Goal: Task Accomplishment & Management: Complete application form

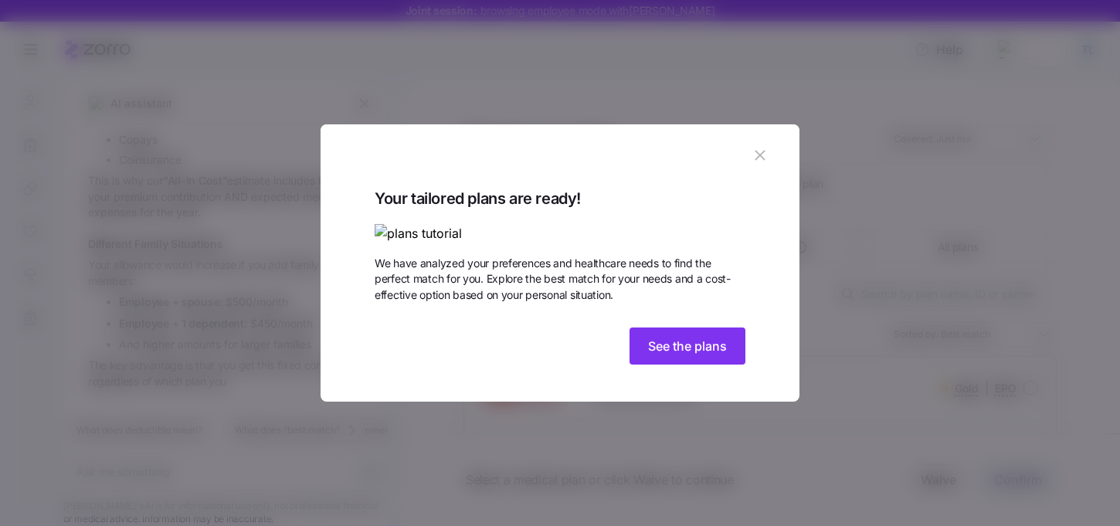
scroll to position [658, 0]
click at [769, 143] on button "button" at bounding box center [760, 155] width 25 height 25
type textarea "x"
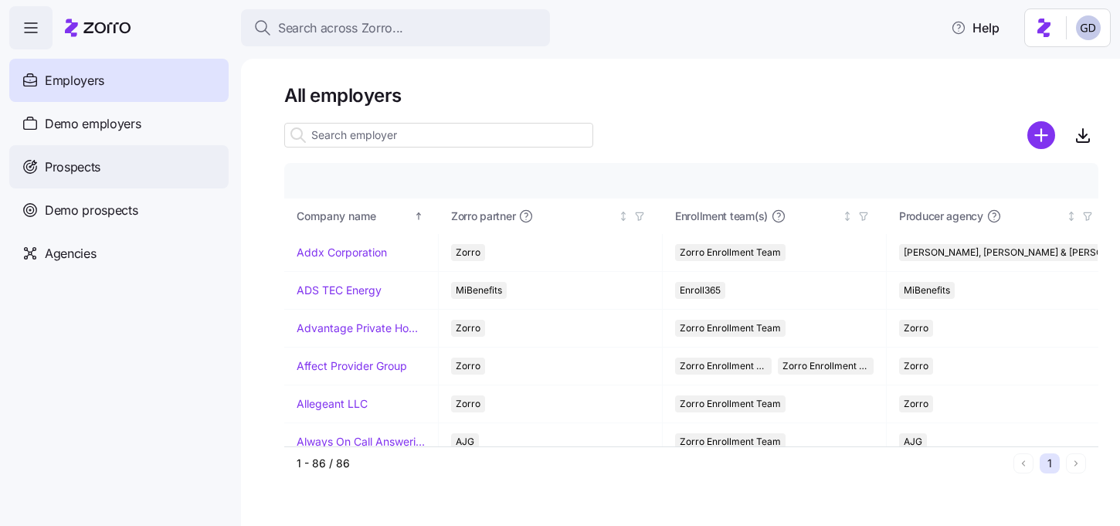
click at [63, 159] on span "Prospects" at bounding box center [73, 167] width 56 height 19
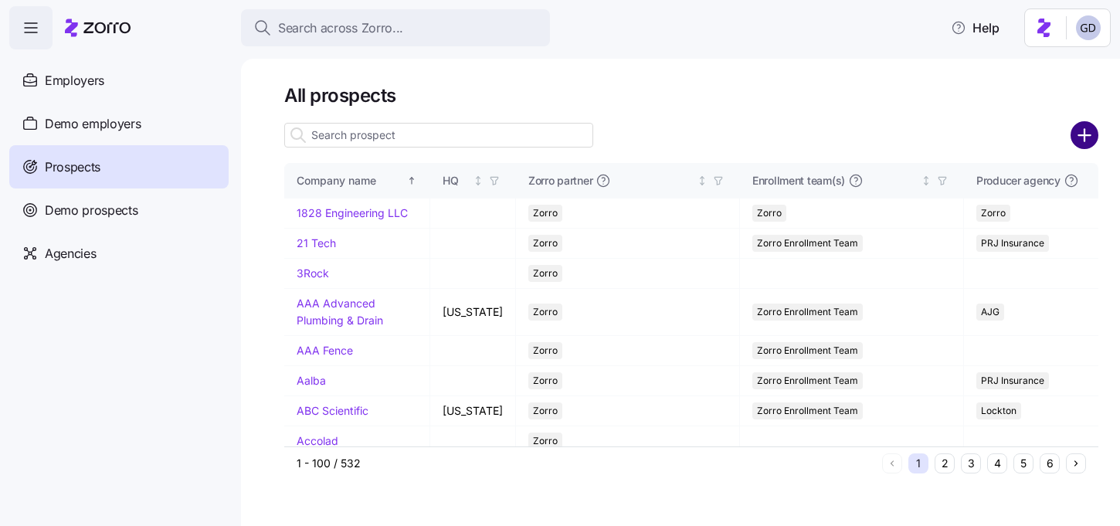
click at [1082, 138] on circle "add icon" at bounding box center [1084, 135] width 25 height 25
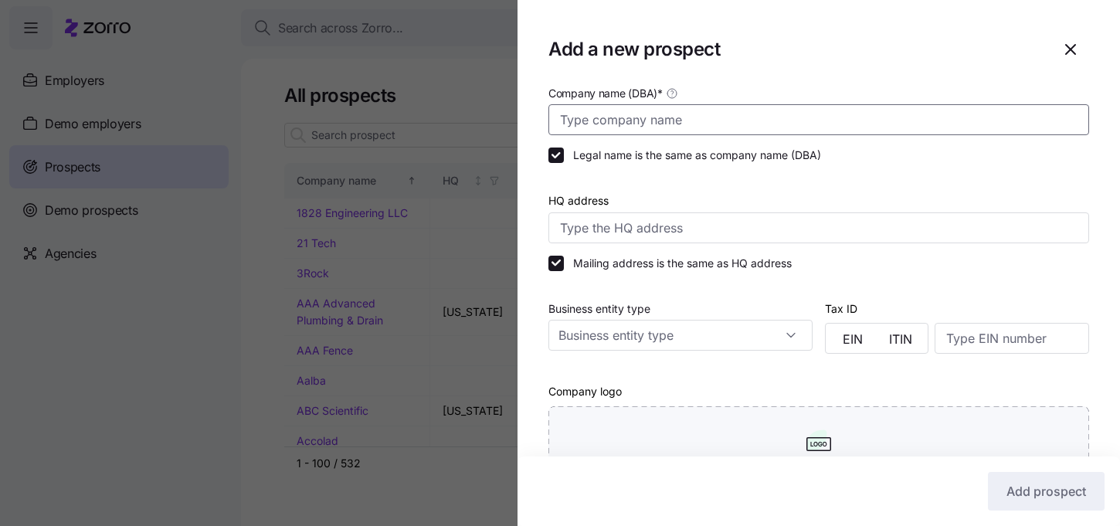
click at [667, 118] on input "Company name (DBA) *" at bounding box center [819, 119] width 541 height 31
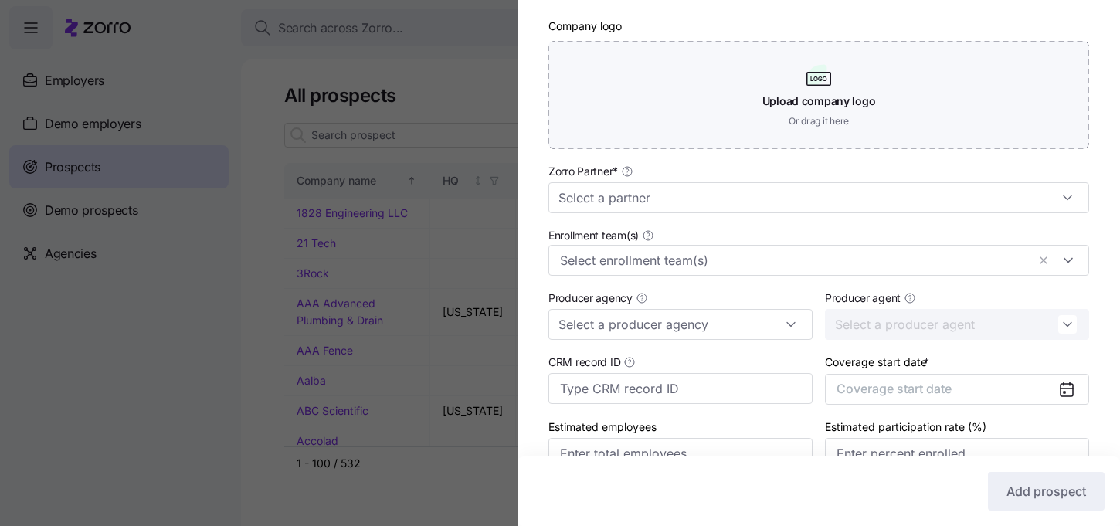
scroll to position [372, 0]
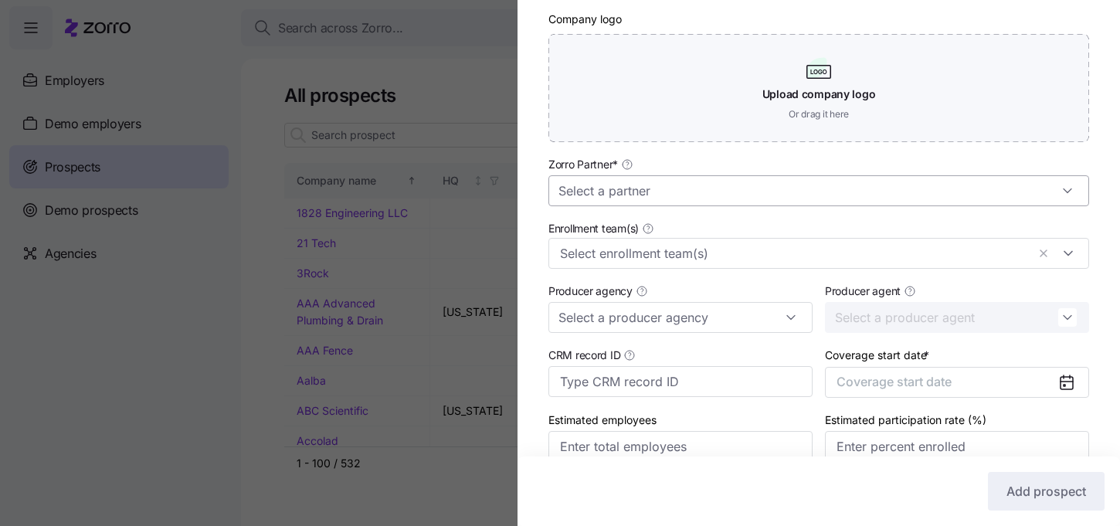
type input "Primary Health Care"
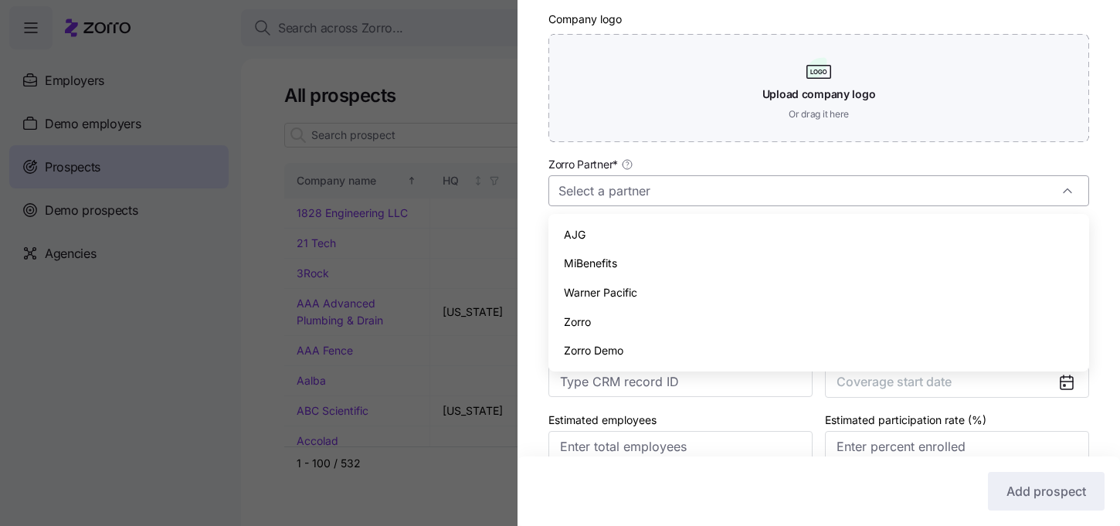
click at [643, 198] on input "Zorro Partner *" at bounding box center [819, 190] width 541 height 31
click at [613, 316] on div "Zorro" at bounding box center [819, 321] width 528 height 29
type input "Zorro"
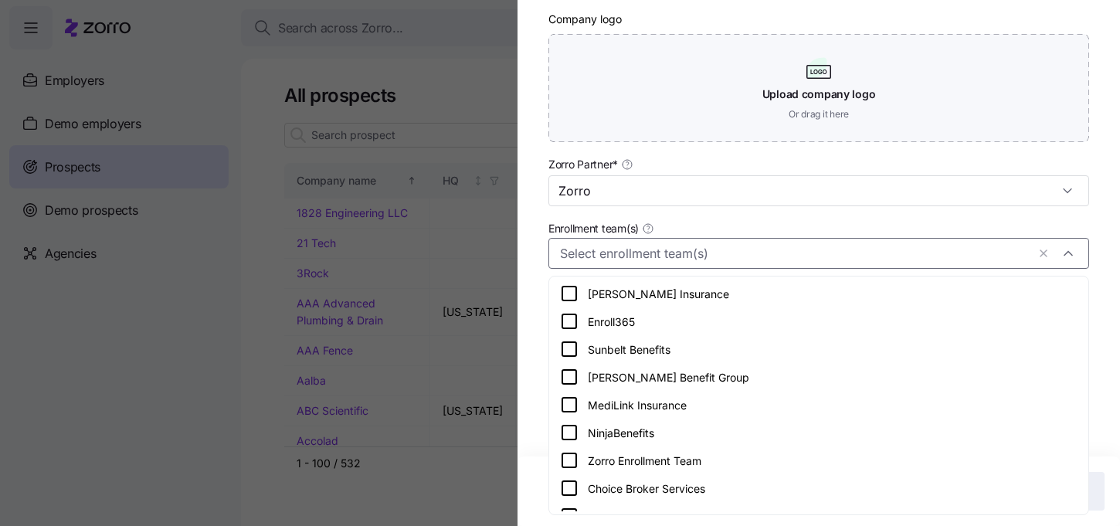
click at [674, 250] on input "Enrollment team(s)" at bounding box center [793, 253] width 467 height 20
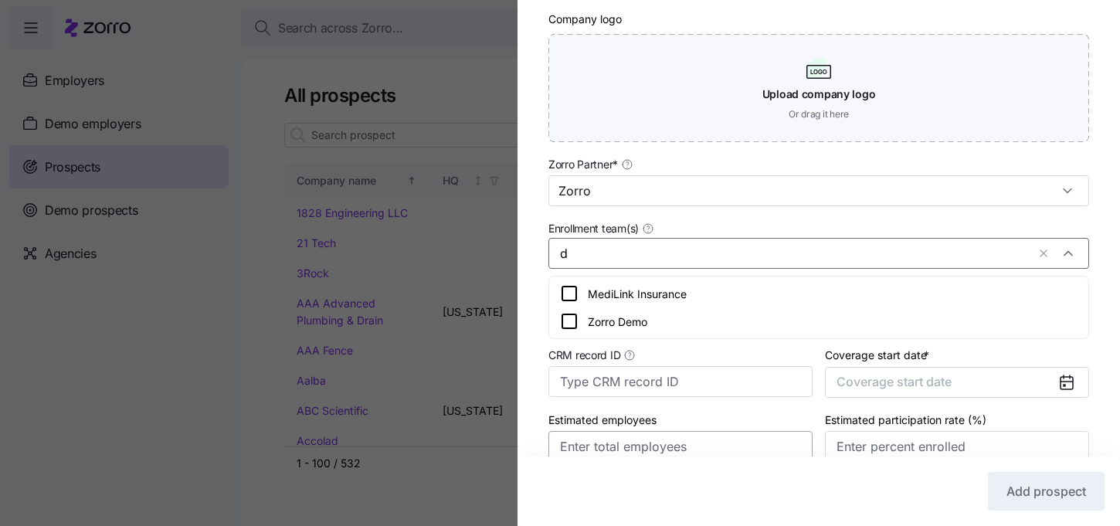
type input "d"
click at [624, 455] on input "Estimated employees" at bounding box center [681, 446] width 264 height 31
click at [635, 252] on input "d" at bounding box center [793, 253] width 467 height 20
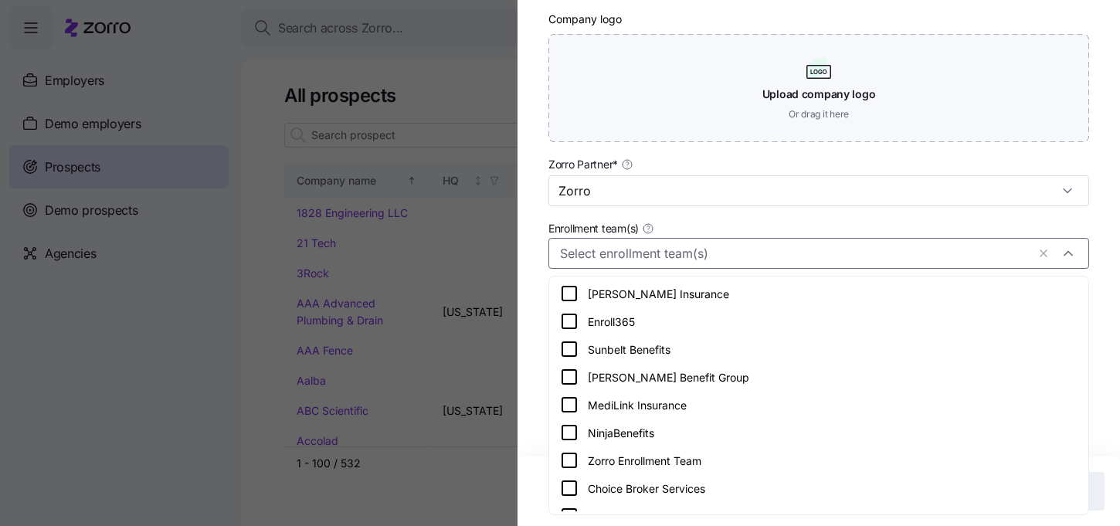
click at [569, 463] on icon at bounding box center [569, 460] width 19 height 19
click at [536, 360] on div "Company name (DBA) * Primary Health Care Legal name is the same as company name…" at bounding box center [819, 102] width 603 height 782
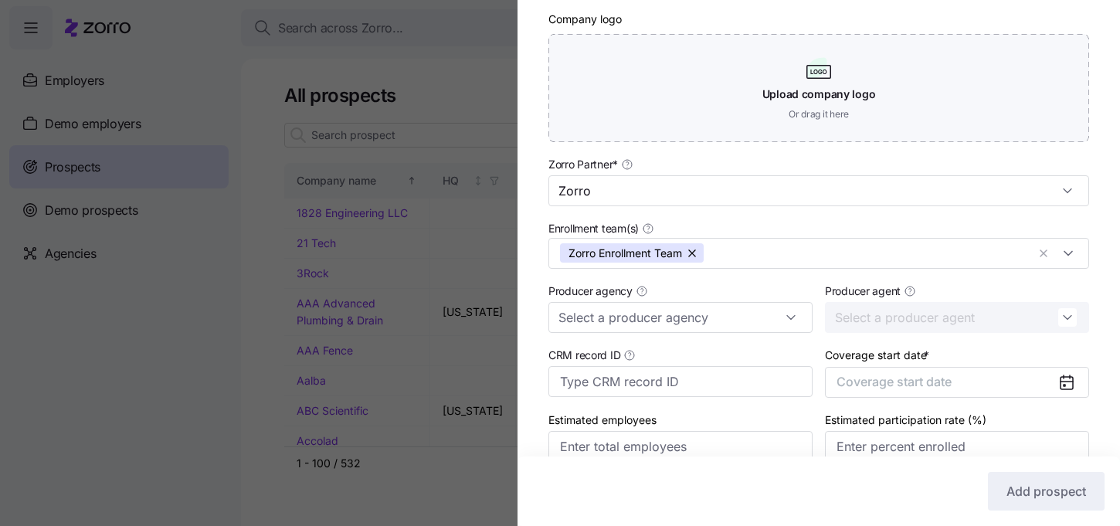
scroll to position [448, 0]
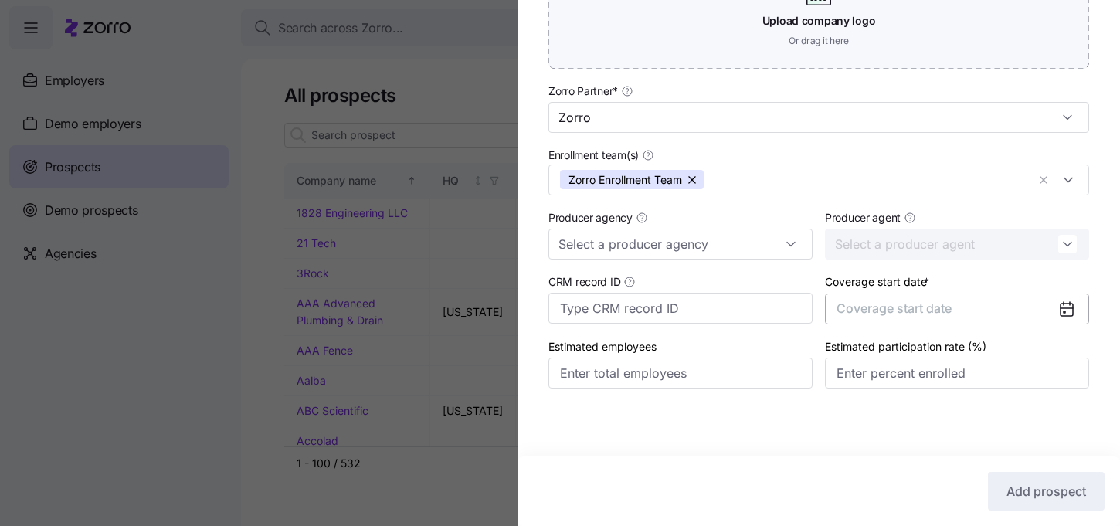
click at [1044, 311] on button "Coverage start date" at bounding box center [957, 309] width 264 height 31
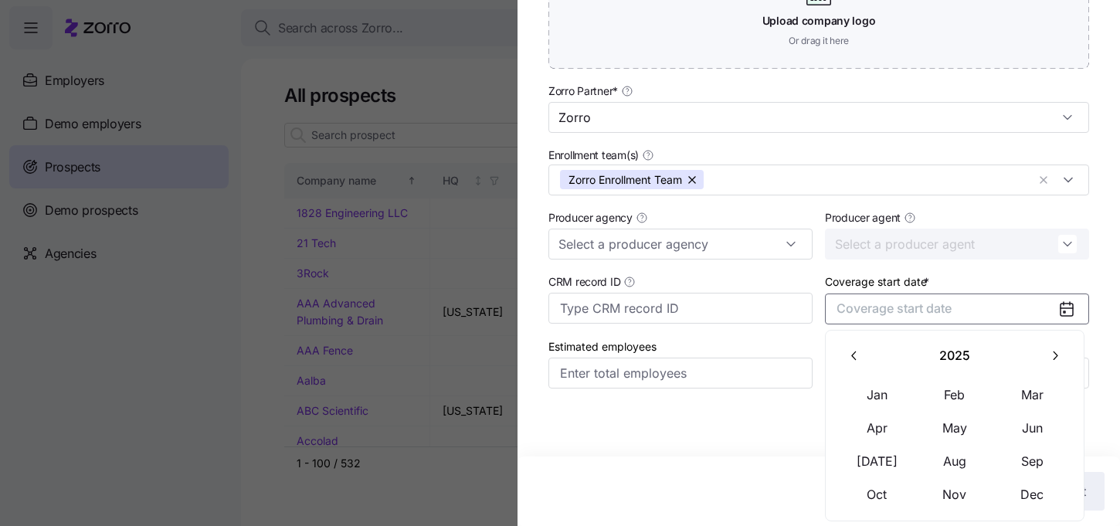
click at [1058, 356] on icon "button" at bounding box center [1055, 355] width 15 height 15
click at [861, 400] on button "Jan" at bounding box center [877, 395] width 77 height 32
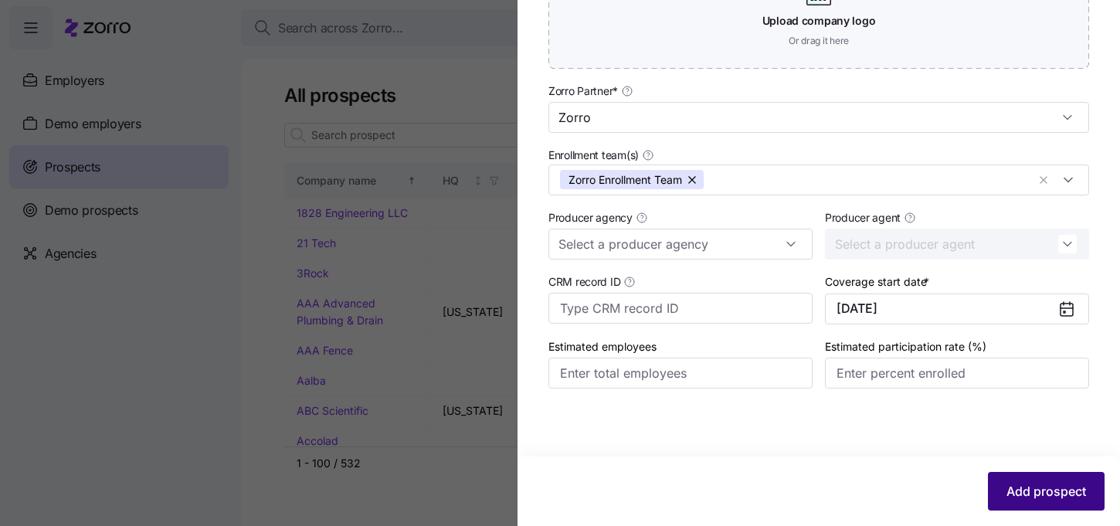
click at [1042, 490] on span "Add prospect" at bounding box center [1047, 491] width 80 height 19
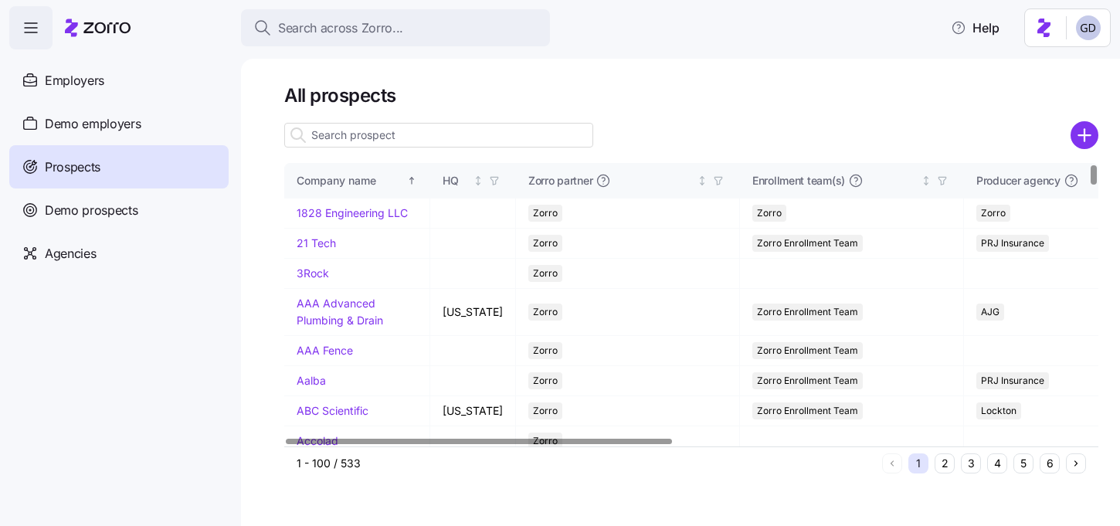
click at [383, 134] on input at bounding box center [438, 135] width 309 height 25
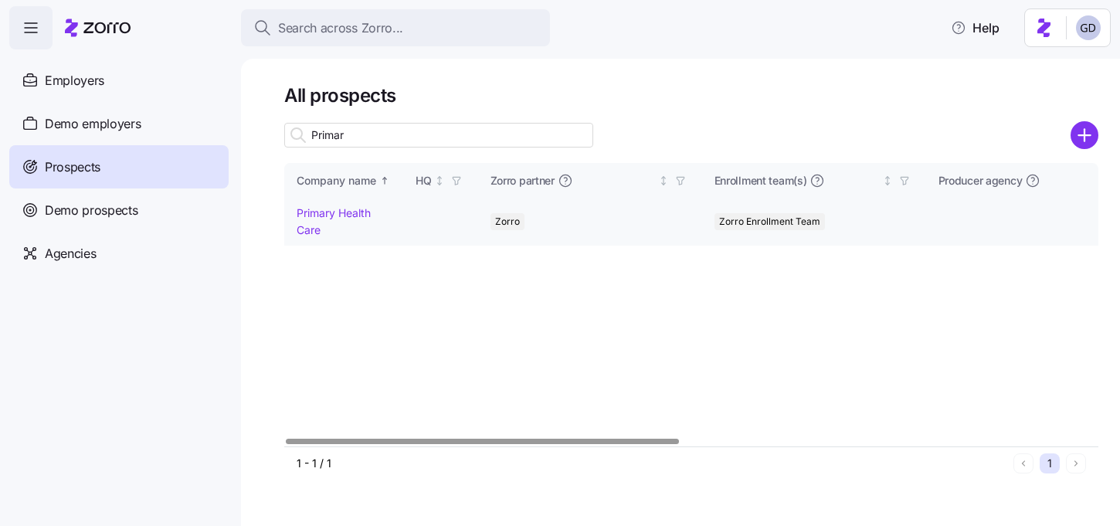
type input "Primar"
click at [324, 212] on link "Primary Health Care" at bounding box center [334, 221] width 74 height 30
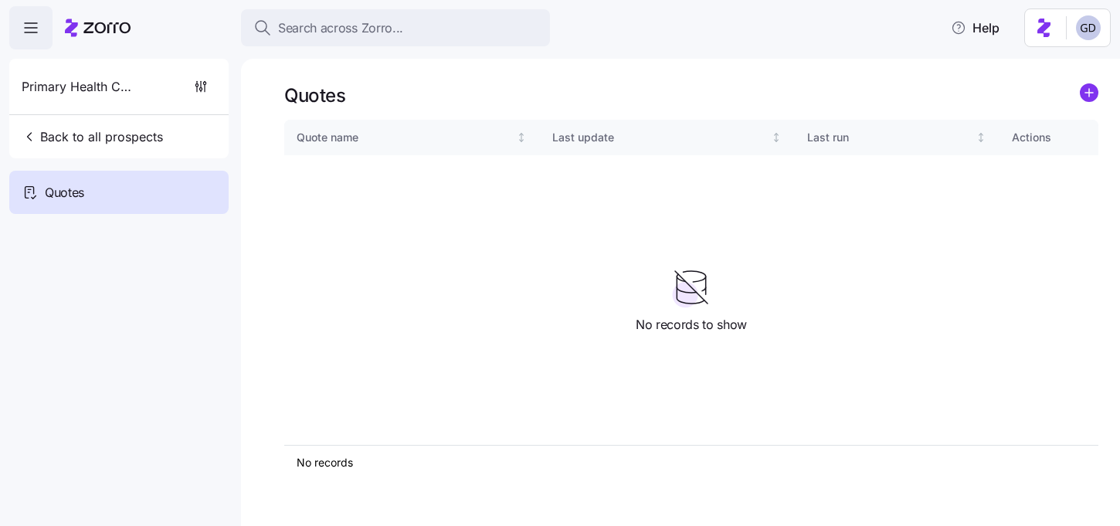
click at [1086, 93] on icon "add icon" at bounding box center [1089, 93] width 8 height 0
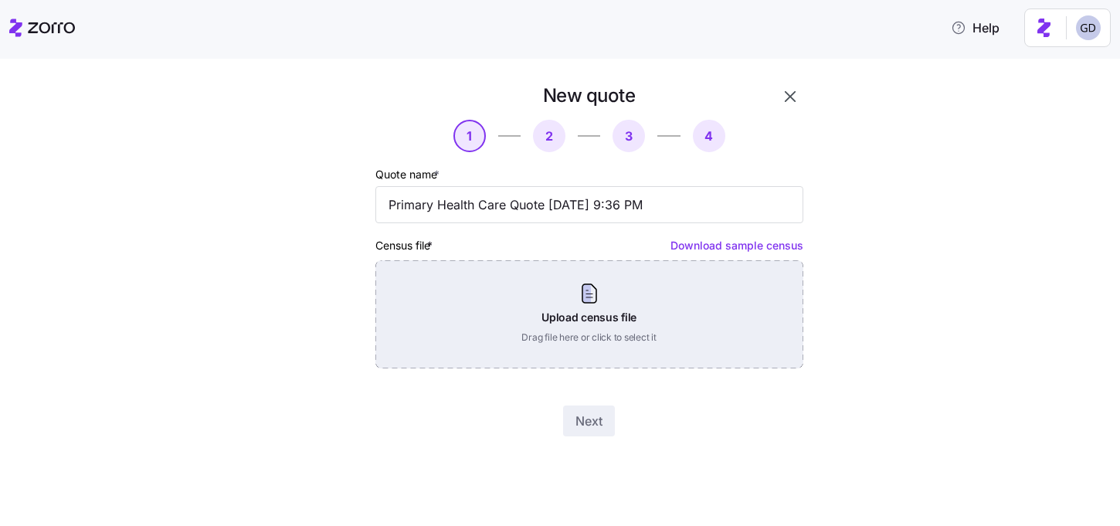
click at [606, 341] on div "Upload census file Drag file here or click to select it" at bounding box center [589, 314] width 428 height 108
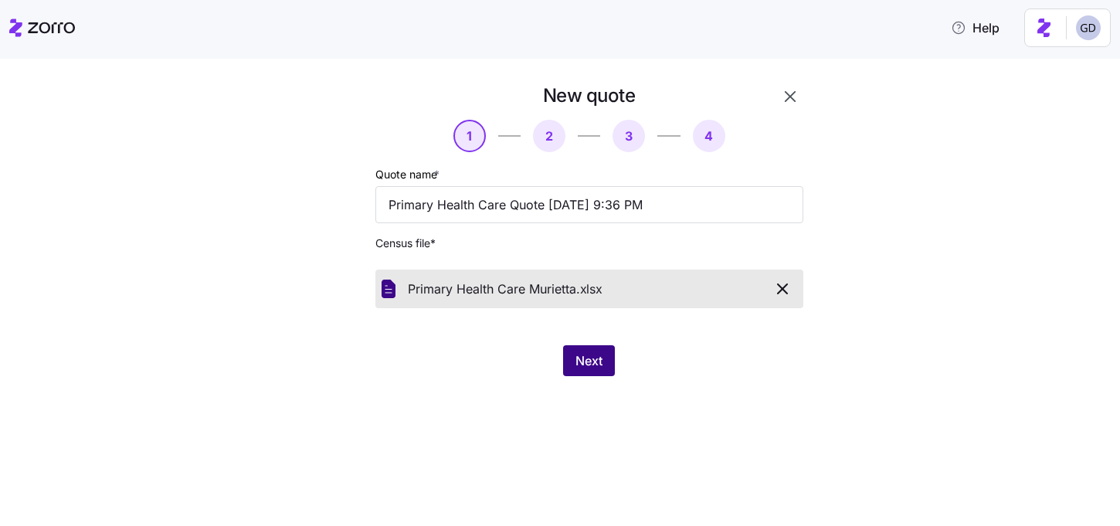
click at [589, 358] on span "Next" at bounding box center [589, 361] width 27 height 19
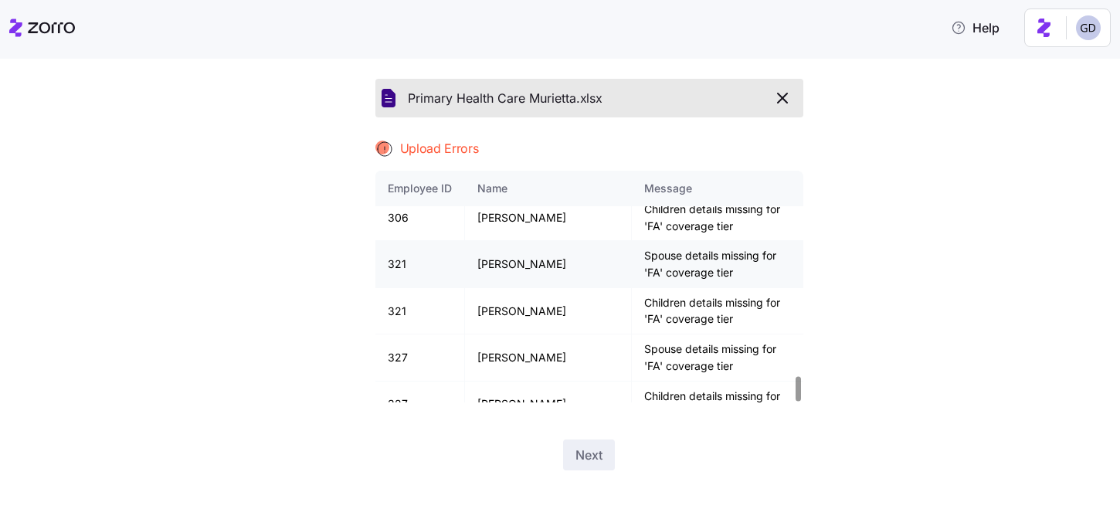
scroll to position [1948, 0]
